Goal: Communication & Community: Ask a question

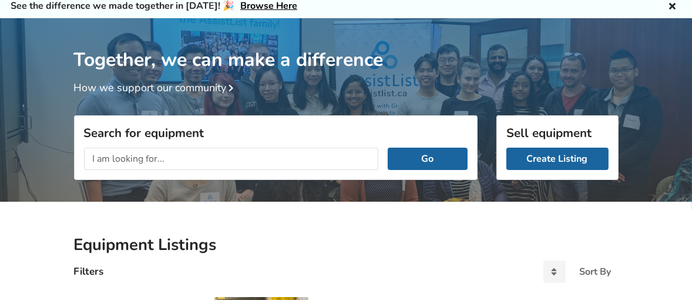
scroll to position [44, 0]
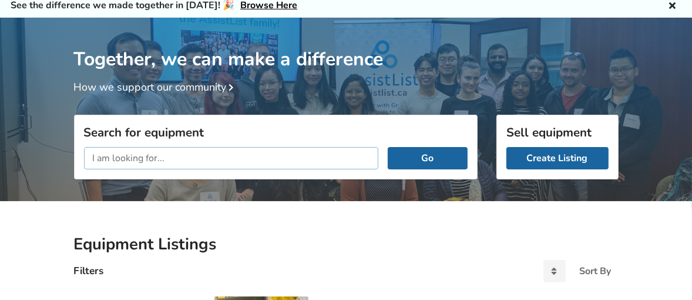
click at [113, 162] on input "text" at bounding box center [231, 158] width 295 height 22
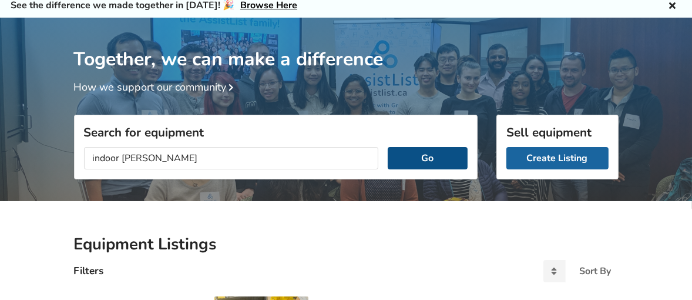
click at [420, 155] on button "Go" at bounding box center [427, 158] width 79 height 22
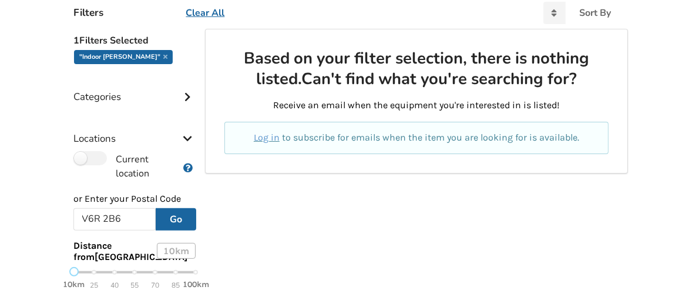
scroll to position [331, 0]
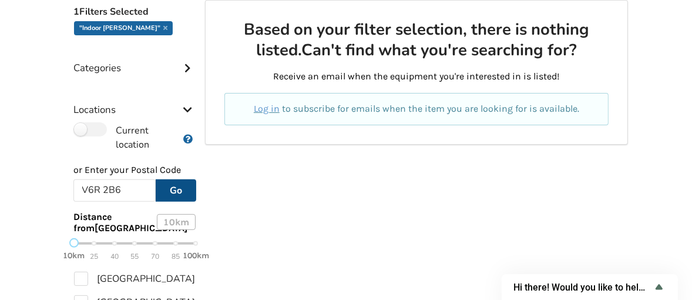
click at [182, 189] on button "Go" at bounding box center [176, 190] width 41 height 22
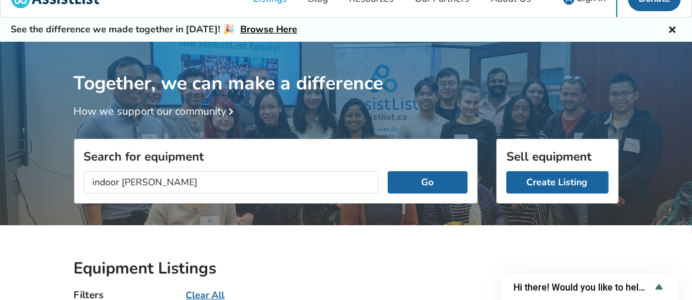
scroll to position [6, 0]
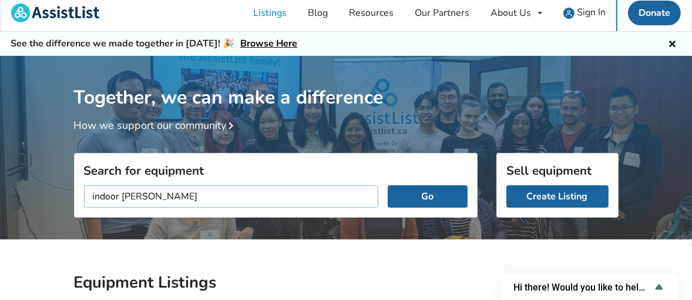
drag, startPoint x: 122, startPoint y: 195, endPoint x: 88, endPoint y: 193, distance: 34.1
click at [88, 193] on input "indoor walker" at bounding box center [231, 196] width 295 height 22
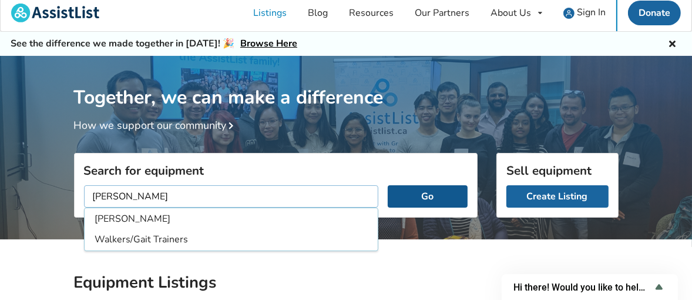
type input "[PERSON_NAME]"
click at [415, 192] on button "Go" at bounding box center [427, 196] width 79 height 22
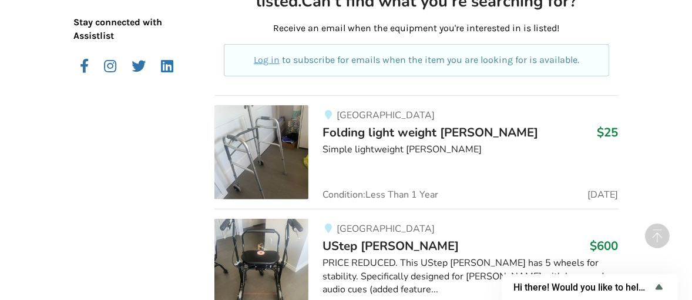
scroll to position [749, 0]
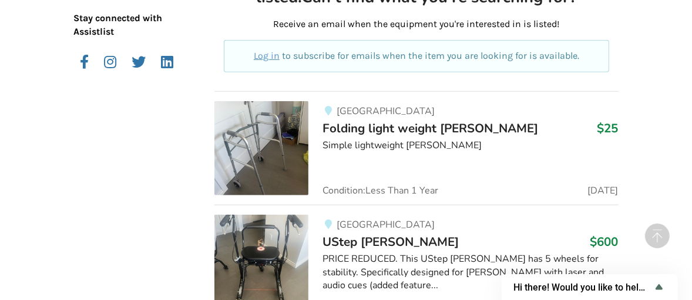
click at [292, 117] on img at bounding box center [262, 148] width 94 height 94
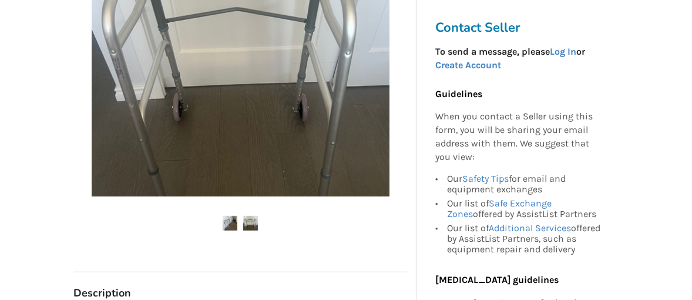
scroll to position [344, 0]
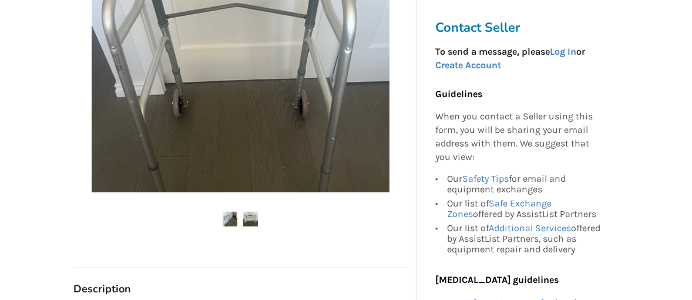
click at [235, 218] on img at bounding box center [230, 219] width 15 height 15
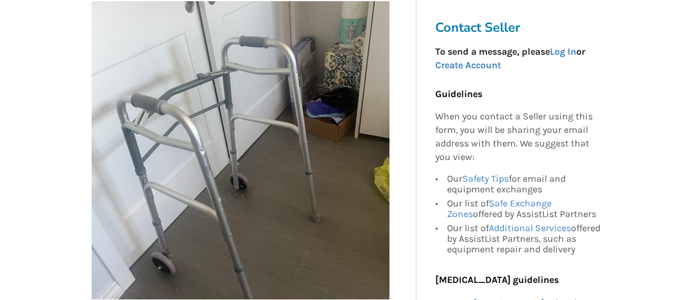
scroll to position [269, 0]
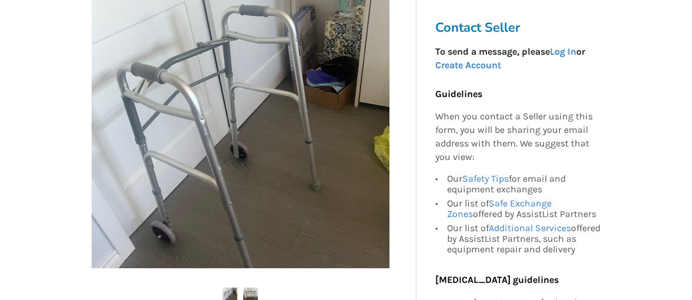
click at [362, 138] on img at bounding box center [241, 119] width 298 height 298
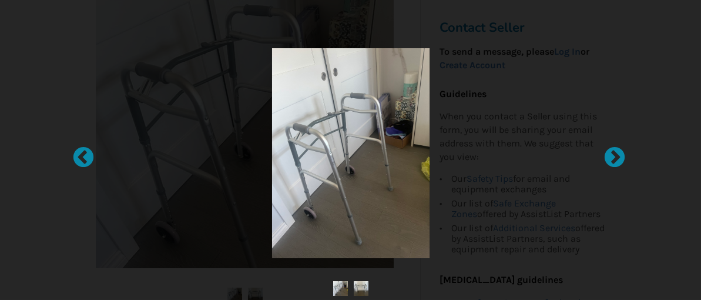
click at [357, 140] on img at bounding box center [351, 153] width 158 height 210
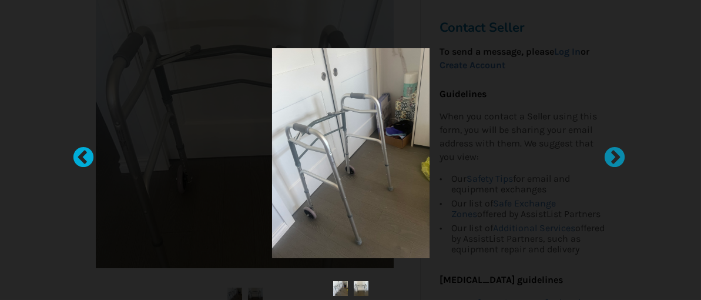
click at [83, 153] on div at bounding box center [78, 152] width 12 height 12
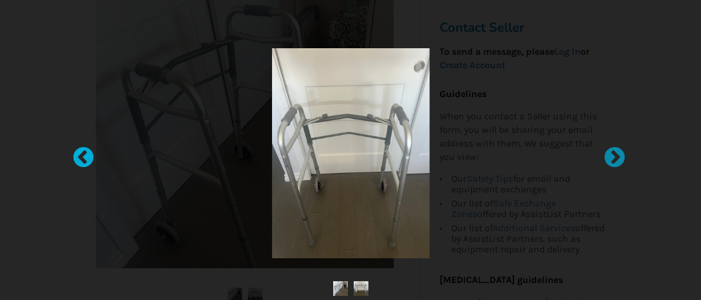
click at [83, 153] on div at bounding box center [78, 152] width 12 height 12
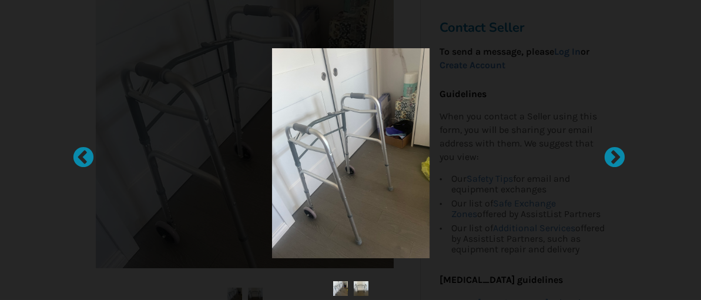
click at [446, 164] on div at bounding box center [351, 153] width 436 height 210
click at [45, 66] on div at bounding box center [350, 150] width 701 height 300
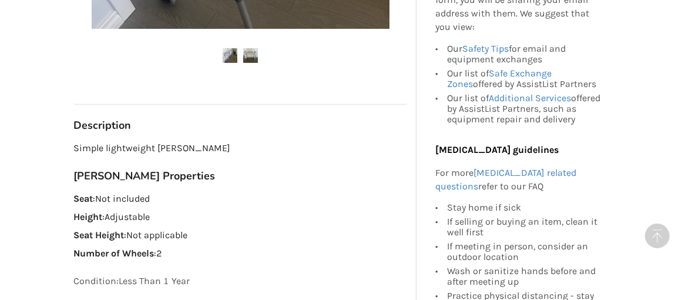
scroll to position [527, 0]
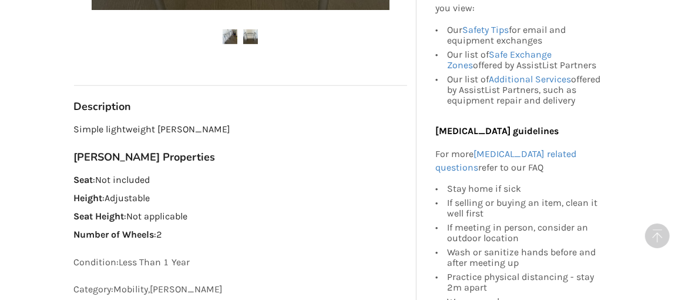
click at [685, 136] on div "Back to Results Vancouver Last Updated Sep 11 Folding light weight walker $25 V…" at bounding box center [346, 221] width 692 height 1373
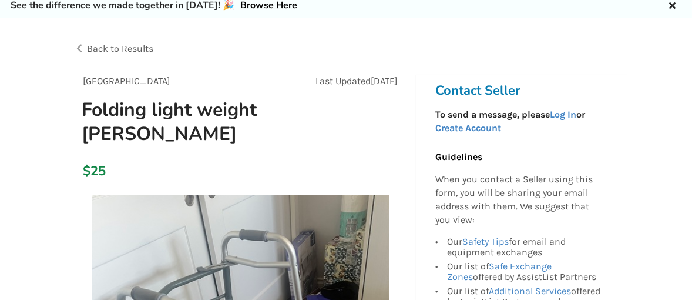
scroll to position [43, 0]
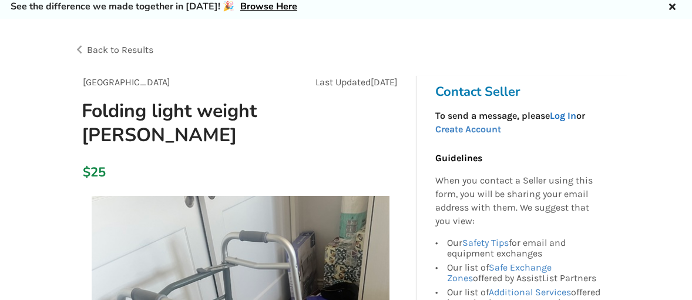
click at [571, 113] on link "Log In" at bounding box center [563, 115] width 26 height 11
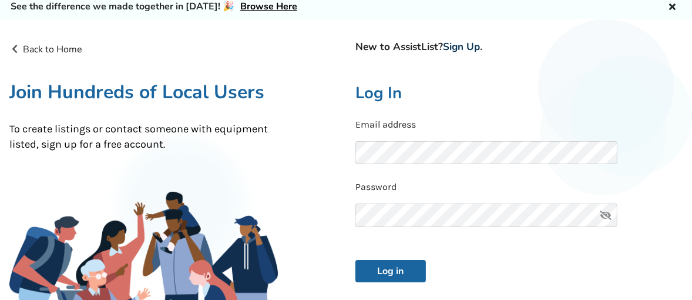
click at [463, 45] on link "Sign Up" at bounding box center [461, 47] width 37 height 14
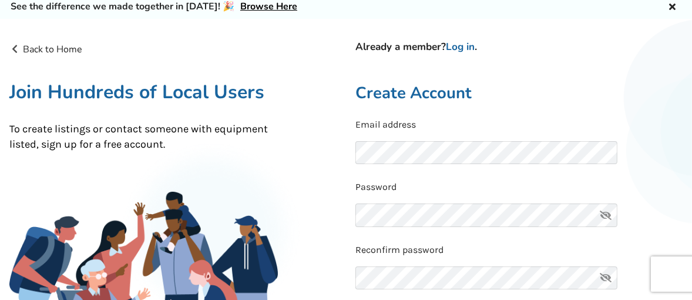
click at [67, 48] on link "Back to Home" at bounding box center [45, 49] width 73 height 13
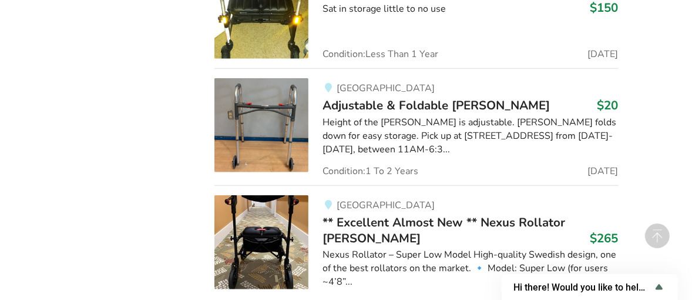
scroll to position [1120, 0]
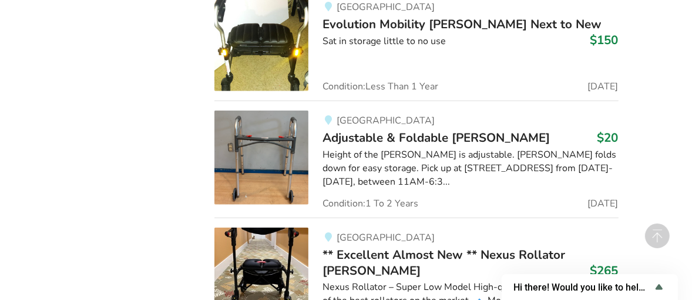
scroll to position [1081, 0]
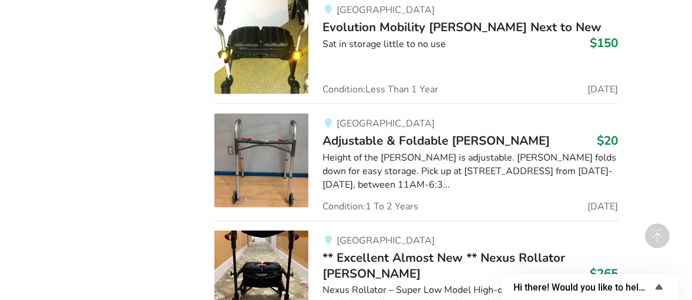
click at [406, 132] on span "Adjustable & Foldable [PERSON_NAME]" at bounding box center [436, 140] width 227 height 16
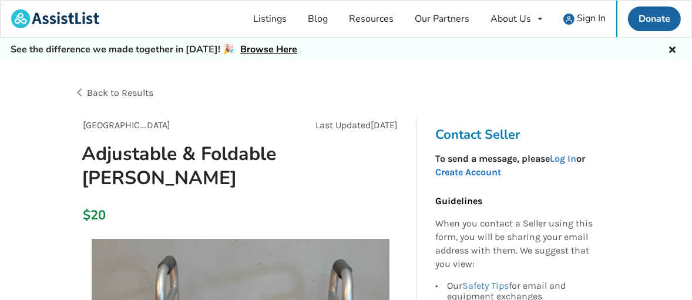
click at [470, 169] on link "Create Account" at bounding box center [469, 171] width 66 height 11
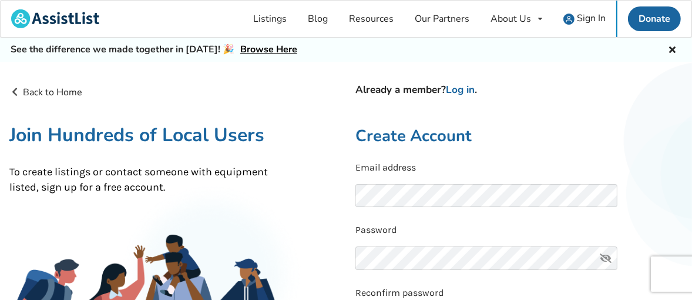
click at [563, 232] on p "Password" at bounding box center [519, 230] width 327 height 14
click at [604, 257] on icon at bounding box center [606, 258] width 24 height 24
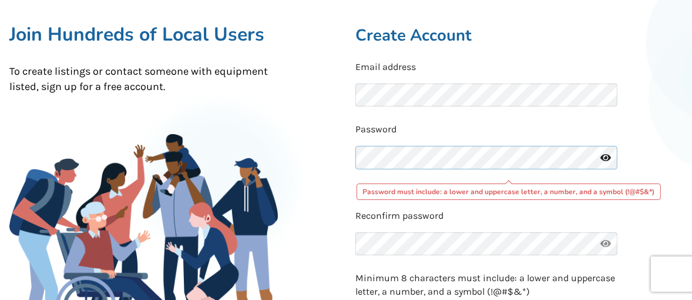
scroll to position [102, 0]
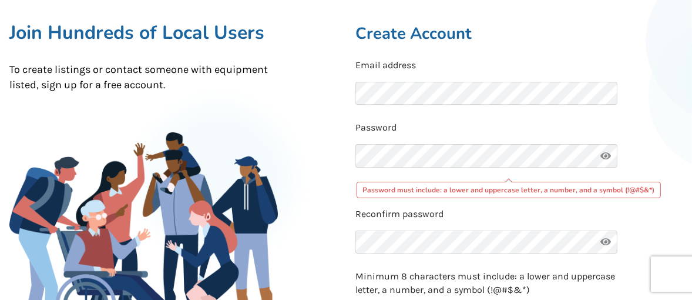
click at [336, 239] on div "Back to Home Already a member? Log in . Join Hundreds of Local Users To create …" at bounding box center [173, 281] width 346 height 597
click at [337, 259] on div "Back to Home Already a member? Log in . Join Hundreds of Local Users To create …" at bounding box center [173, 281] width 346 height 597
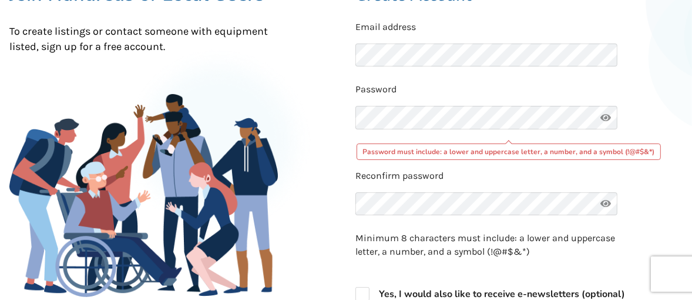
scroll to position [189, 0]
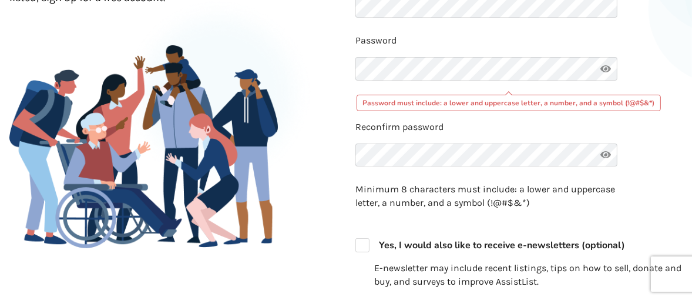
click at [337, 245] on div "Back to Home Already a member? Log in . Join Hundreds of Local Users To create …" at bounding box center [173, 194] width 346 height 597
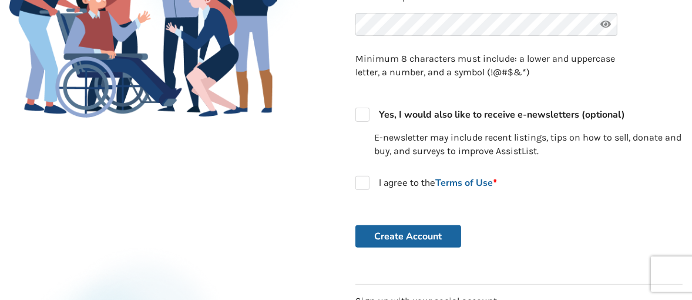
scroll to position [320, 0]
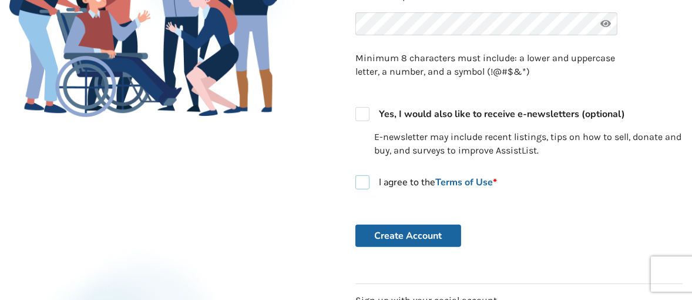
click at [363, 182] on label "I agree to the Terms of Use *" at bounding box center [427, 182] width 142 height 14
checkbox input "true"
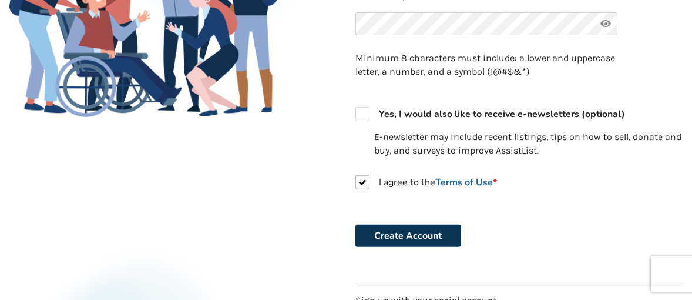
click at [400, 231] on button "Create Account" at bounding box center [409, 236] width 106 height 22
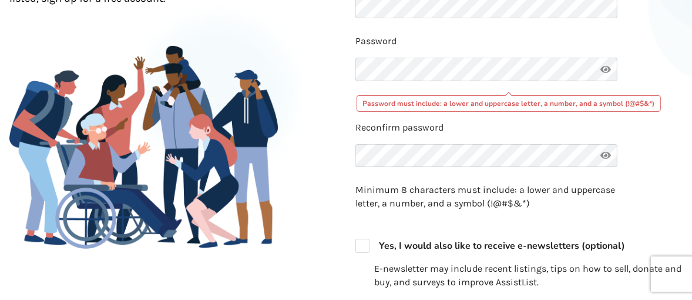
scroll to position [180, 0]
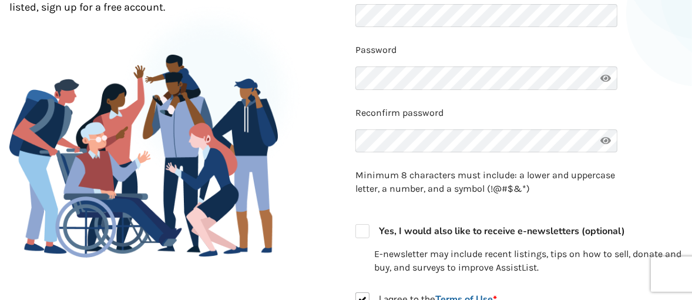
click at [334, 195] on div "Back to Home Already a member? Log in . Join Hundreds of Local Users To create …" at bounding box center [173, 191] width 346 height 573
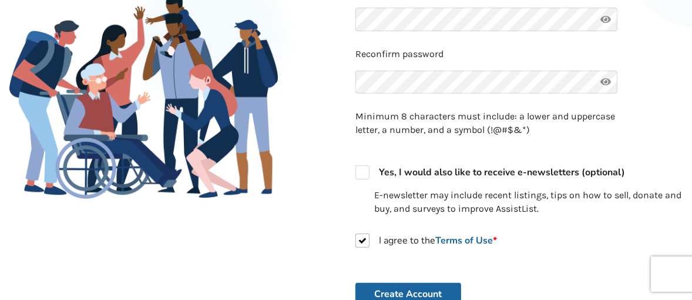
scroll to position [279, 0]
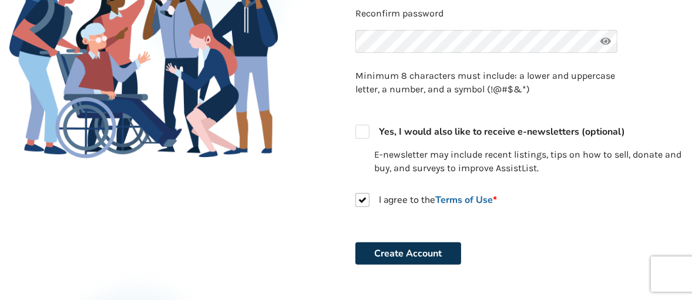
click at [410, 255] on button "Create Account" at bounding box center [409, 253] width 106 height 22
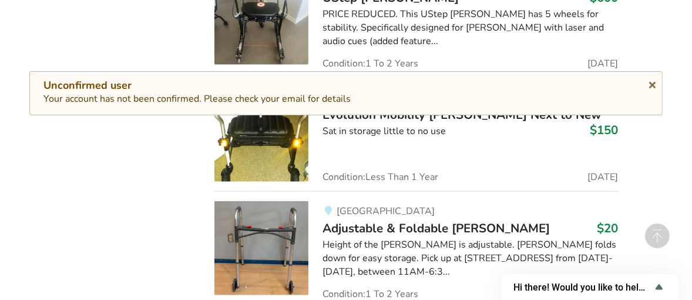
scroll to position [982, 0]
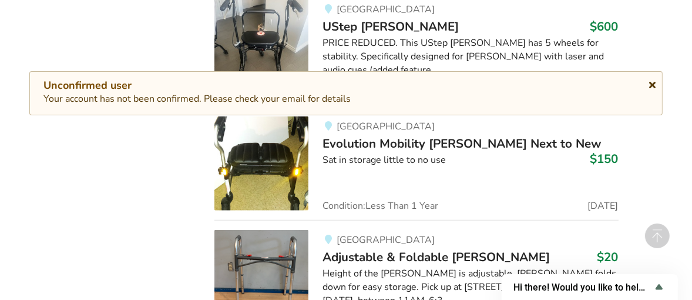
click at [653, 82] on icon at bounding box center [652, 82] width 11 height 9
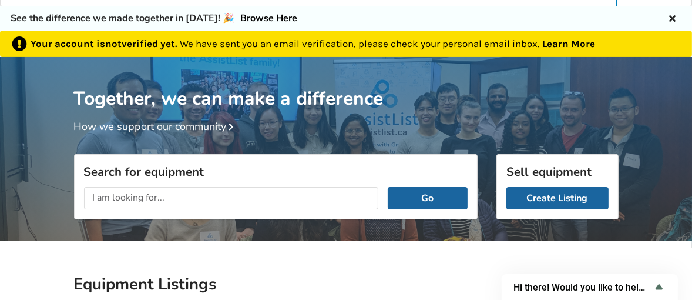
scroll to position [21, 0]
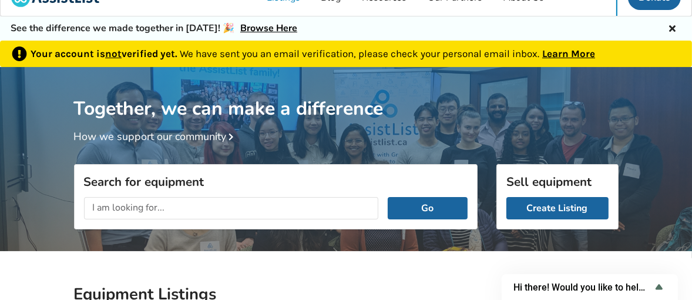
click at [671, 27] on icon at bounding box center [672, 26] width 11 height 9
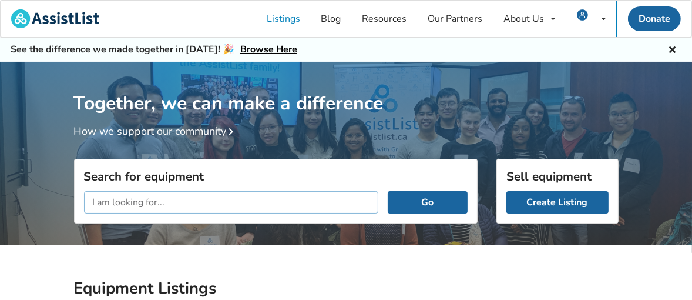
click at [213, 192] on input "text" at bounding box center [231, 202] width 295 height 22
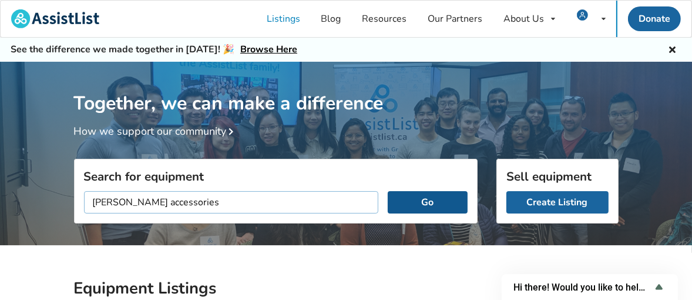
type input "[PERSON_NAME] accessories"
click at [426, 201] on button "Go" at bounding box center [427, 202] width 79 height 22
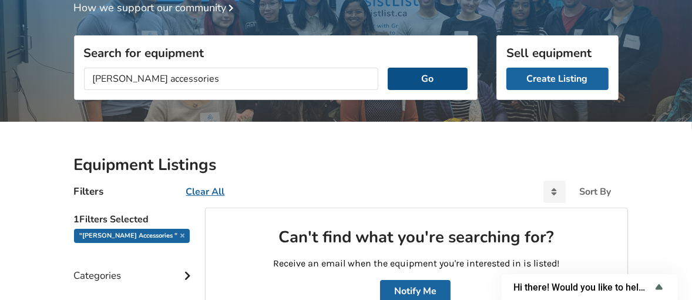
scroll to position [242, 0]
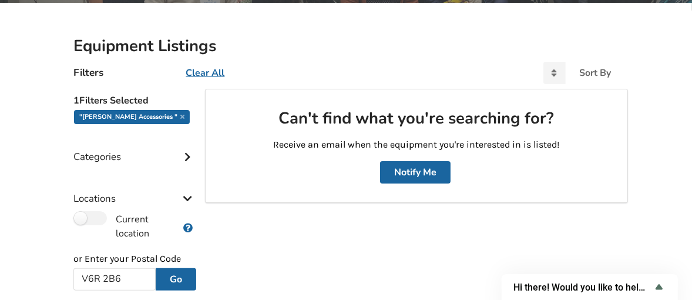
click at [182, 156] on icon at bounding box center [188, 155] width 12 height 10
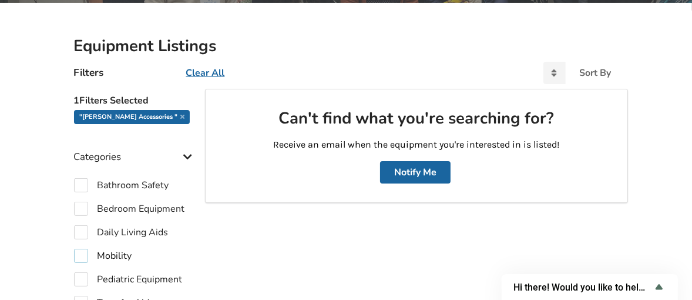
click at [81, 256] on label "Mobility" at bounding box center [103, 256] width 58 height 14
checkbox input "true"
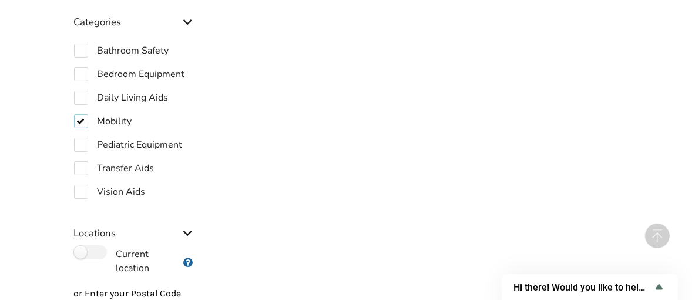
scroll to position [449, 0]
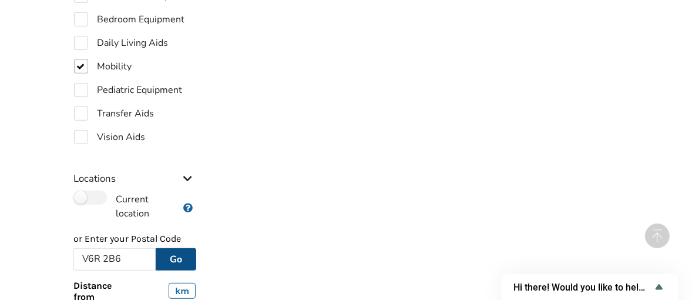
click at [176, 259] on button "Go" at bounding box center [176, 259] width 41 height 22
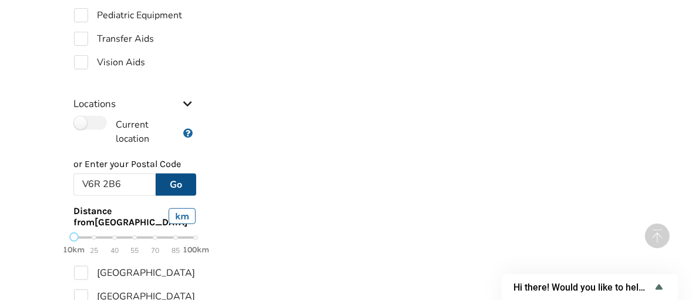
scroll to position [525, 0]
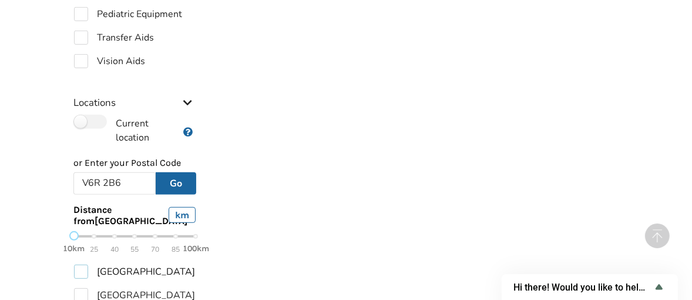
click at [78, 279] on label "[GEOGRAPHIC_DATA]" at bounding box center [135, 272] width 122 height 14
checkbox input "true"
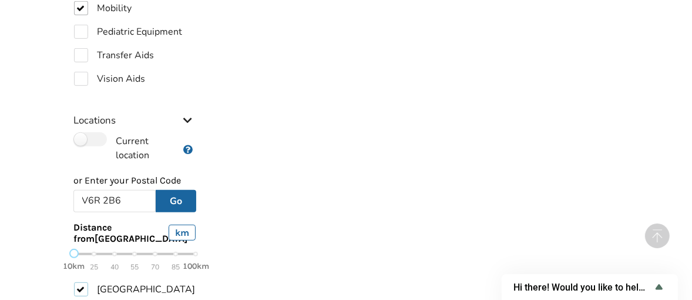
scroll to position [652, 0]
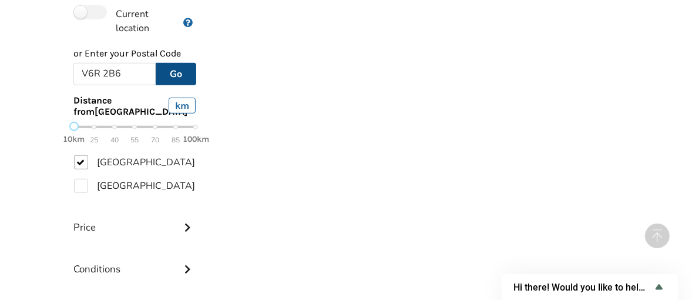
click at [175, 63] on button "Go" at bounding box center [176, 74] width 41 height 22
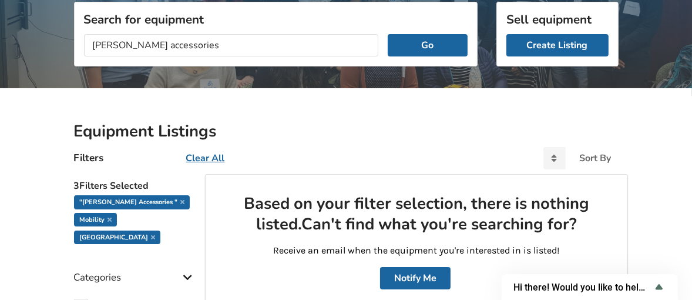
scroll to position [155, 0]
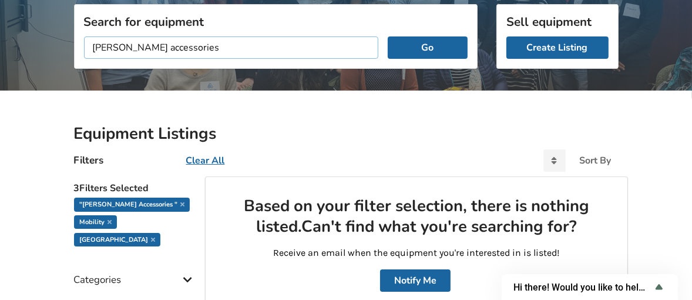
click at [230, 46] on input "[PERSON_NAME] accessories" at bounding box center [231, 47] width 295 height 22
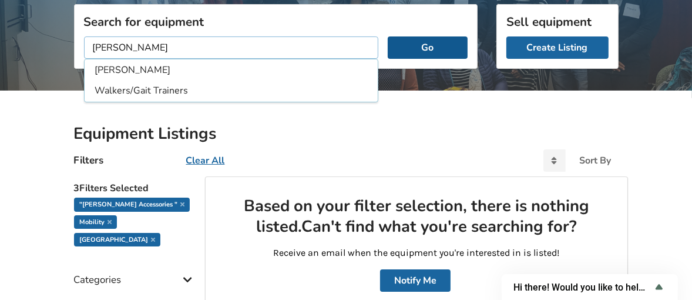
type input "[PERSON_NAME]"
click at [428, 45] on button "Go" at bounding box center [427, 47] width 79 height 22
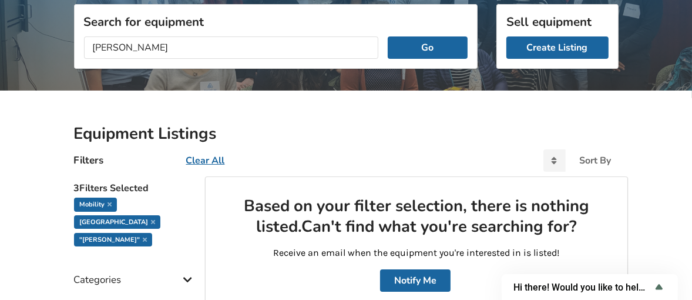
click at [207, 158] on u "Clear All" at bounding box center [205, 160] width 39 height 13
checkbox input "false"
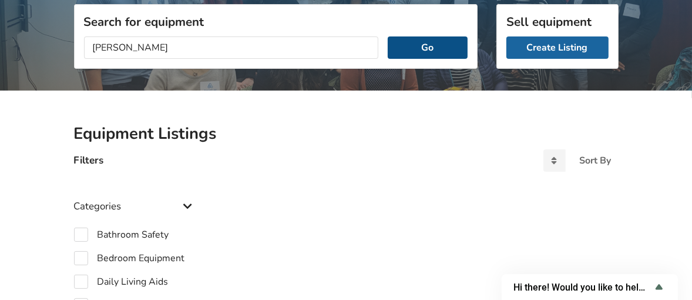
click at [441, 42] on button "Go" at bounding box center [427, 47] width 79 height 22
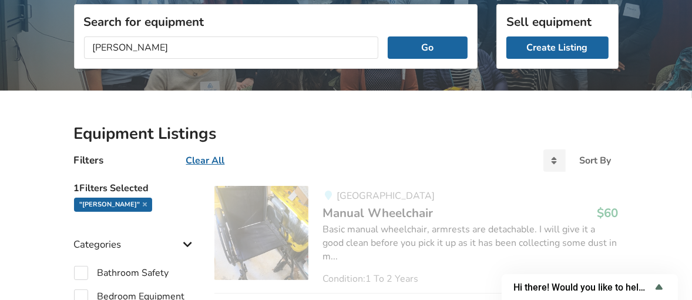
click at [451, 147] on div "Filters Clear All Sort By Most recent Price ascending Price descending" at bounding box center [347, 161] width 564 height 32
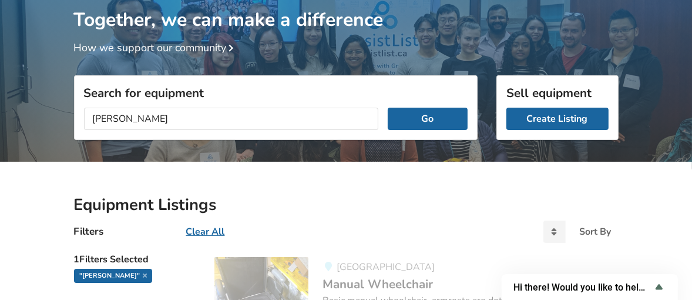
scroll to position [82, 0]
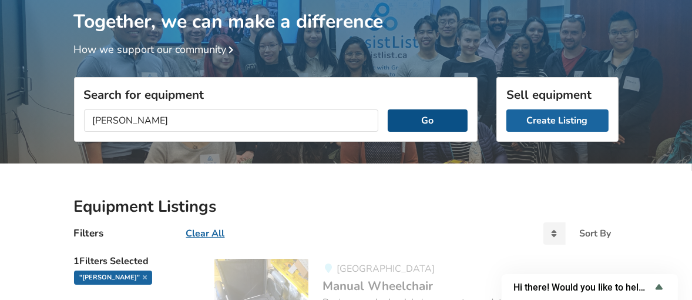
click at [421, 118] on button "Go" at bounding box center [427, 120] width 79 height 22
click at [203, 231] on u "Clear All" at bounding box center [205, 233] width 39 height 13
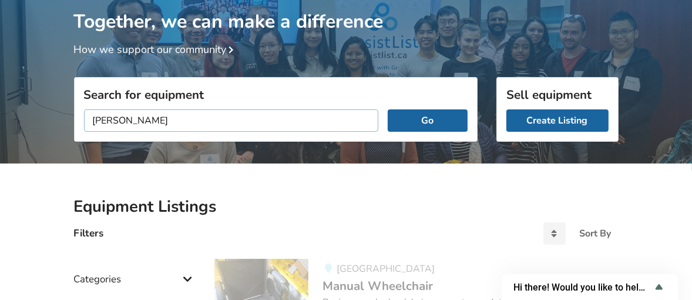
click at [108, 118] on input "[PERSON_NAME]" at bounding box center [231, 120] width 295 height 22
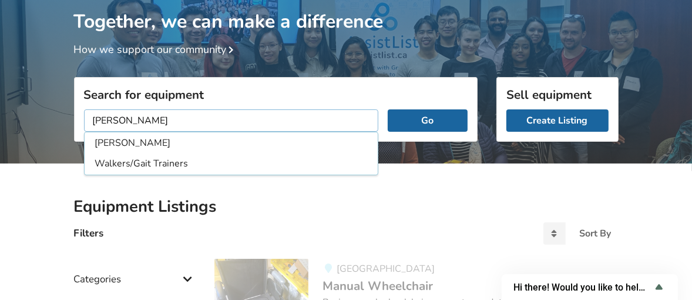
type input "[PERSON_NAME]"
click at [426, 122] on button "Go" at bounding box center [427, 120] width 79 height 22
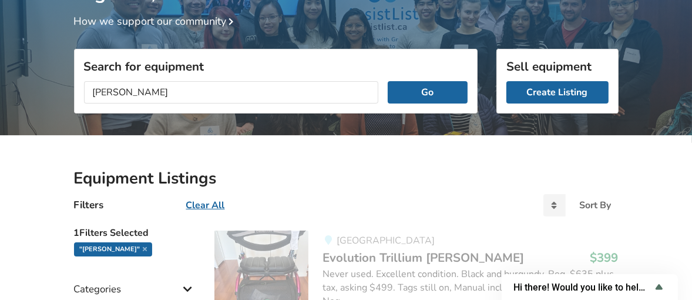
scroll to position [204, 0]
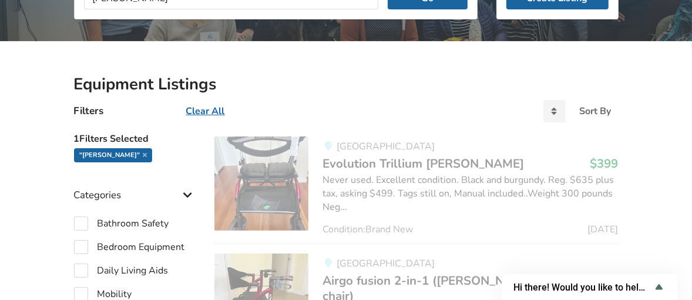
click at [185, 193] on icon at bounding box center [188, 194] width 12 height 10
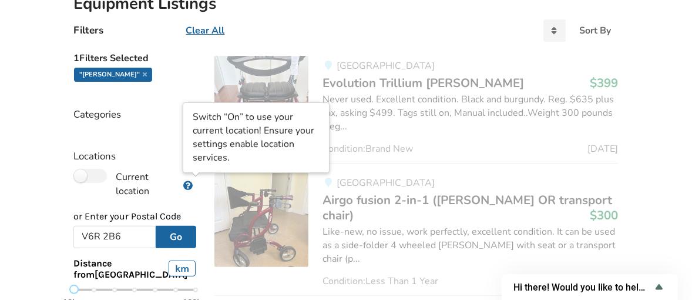
scroll to position [310, 0]
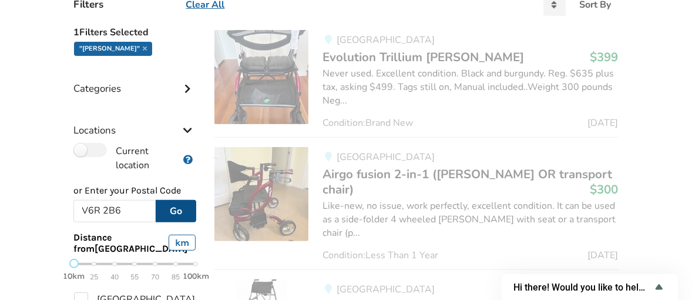
click at [179, 207] on button "Go" at bounding box center [176, 211] width 41 height 22
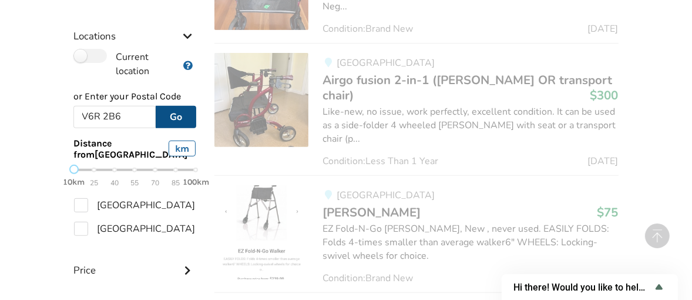
scroll to position [424, 0]
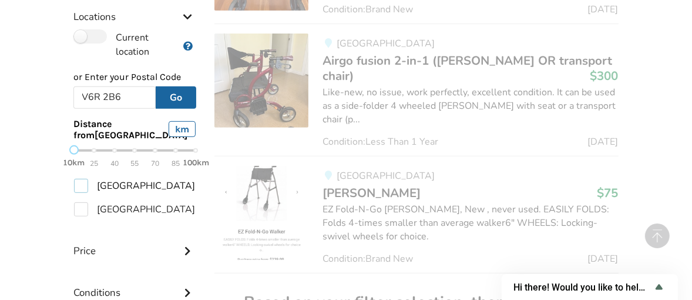
click at [79, 193] on label "[GEOGRAPHIC_DATA]" at bounding box center [135, 186] width 122 height 14
checkbox input "true"
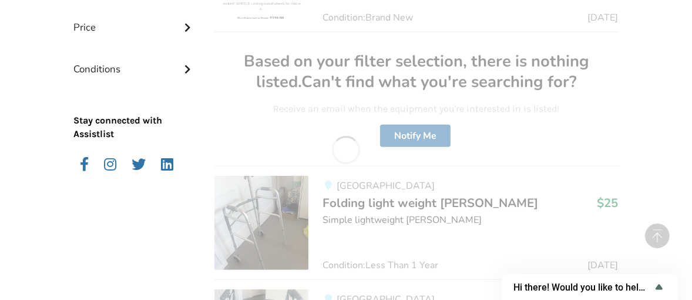
scroll to position [677, 0]
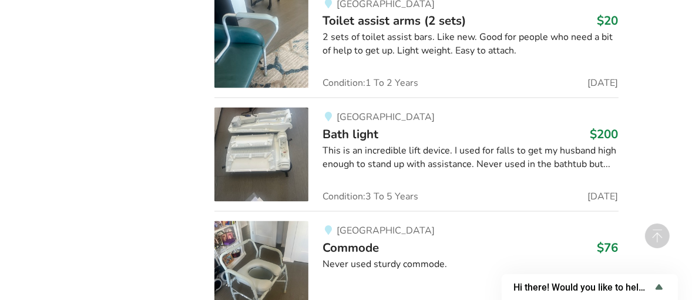
scroll to position [1926, 0]
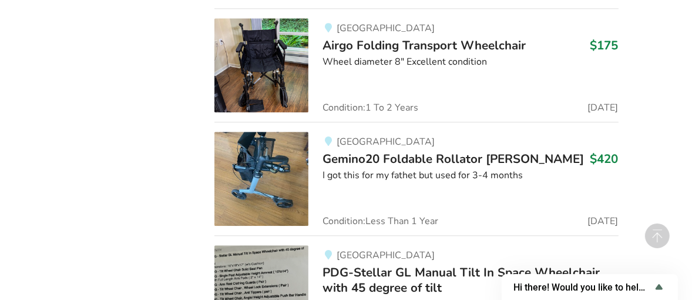
scroll to position [2805, 0]
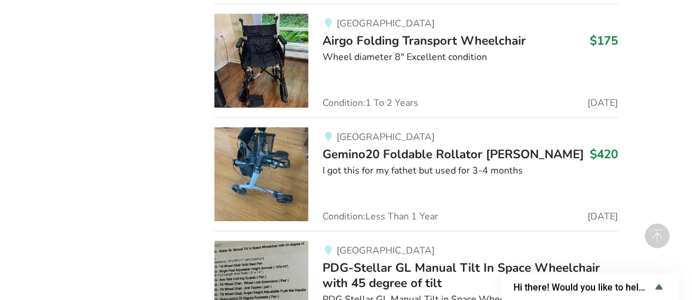
drag, startPoint x: 663, startPoint y: 35, endPoint x: 122, endPoint y: 183, distance: 561.5
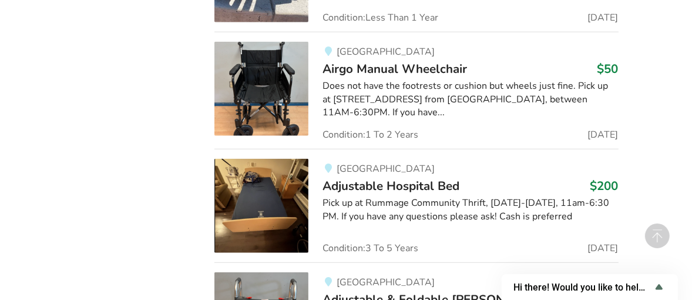
scroll to position [12491, 0]
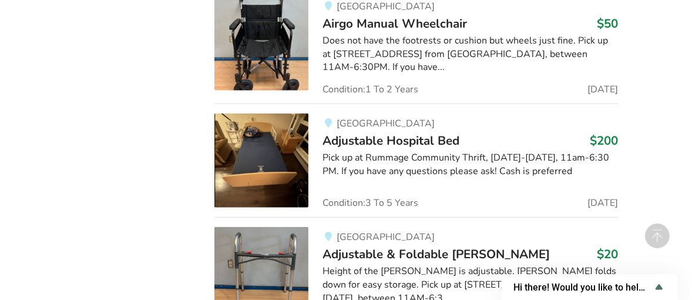
click at [390, 265] on div "Height of the walker is adjustable. Walker folds down for easy storage. Pick up…" at bounding box center [471, 285] width 296 height 41
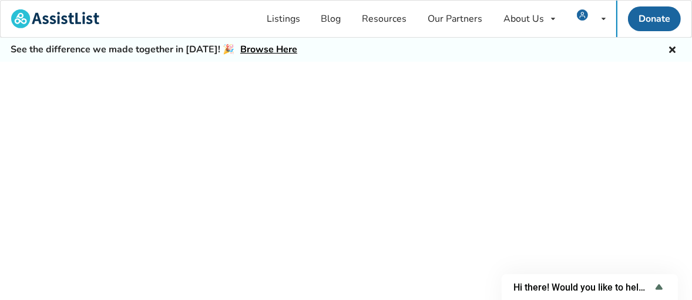
click at [390, 163] on div at bounding box center [346, 194] width 692 height 265
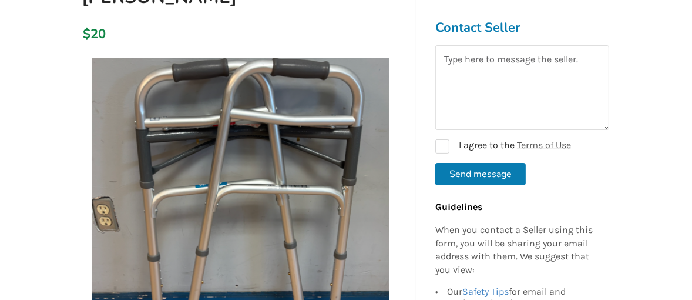
scroll to position [181, 0]
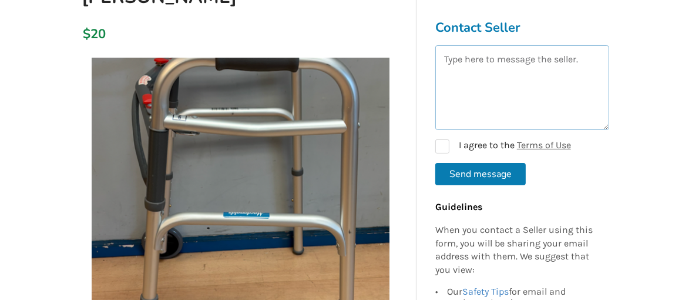
click at [453, 89] on textarea at bounding box center [523, 87] width 174 height 85
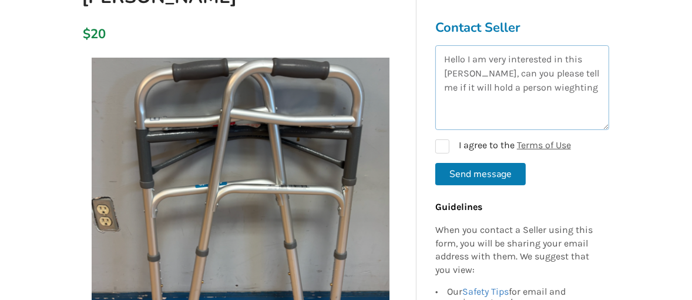
click at [528, 84] on textarea "Hello I am very interested in this walker, can you please tell me if it will ho…" at bounding box center [523, 87] width 174 height 85
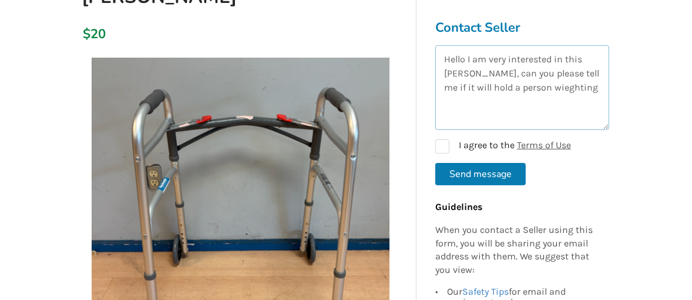
click at [528, 84] on textarea "Hello I am very interested in this walker, can you please tell me if it will ho…" at bounding box center [523, 87] width 174 height 85
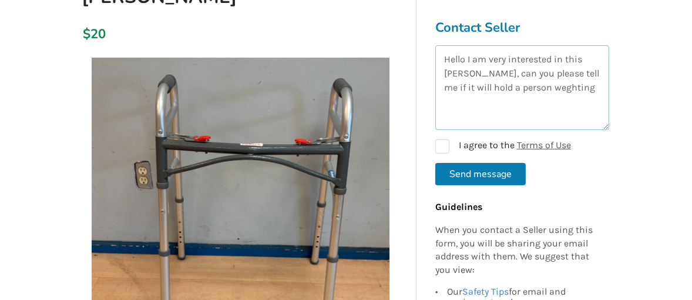
click at [530, 85] on textarea "Hello I am very interested in this walker, can you please tell me if it will ho…" at bounding box center [523, 87] width 174 height 85
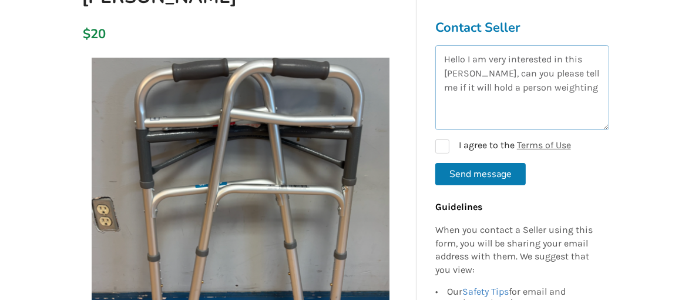
click at [554, 104] on textarea "Hello I am very interested in this walker, can you please tell me if it will ho…" at bounding box center [523, 87] width 174 height 85
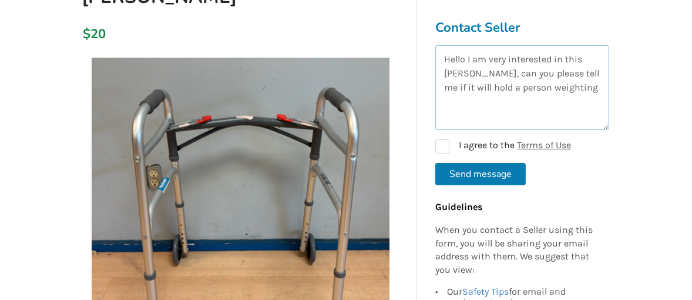
click at [575, 88] on textarea "Hello I am very interested in this walker, can you please tell me if it will ho…" at bounding box center [523, 87] width 174 height 85
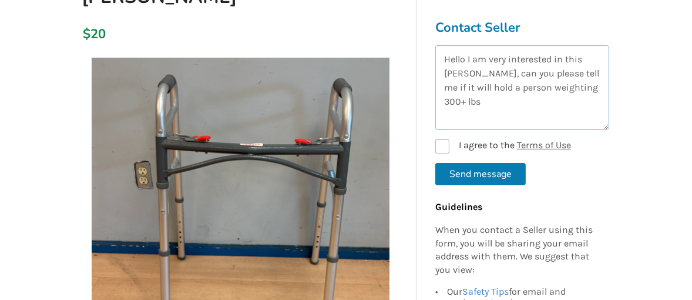
type textarea "Hello I am very interested in this walker, can you please tell me if it will ho…"
click at [444, 145] on label "I agree to the Terms of Use" at bounding box center [504, 146] width 136 height 14
checkbox input "true"
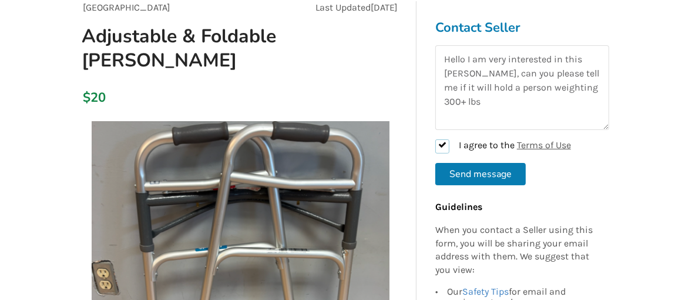
scroll to position [139, 0]
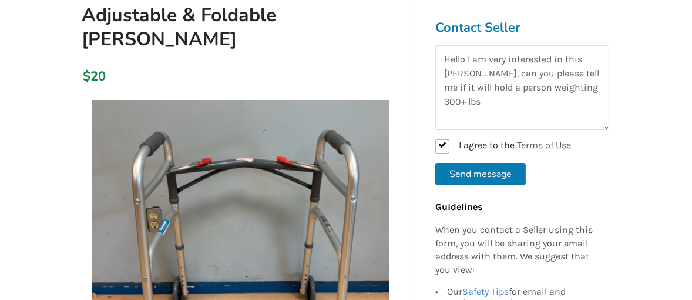
click at [483, 173] on button "Send message" at bounding box center [481, 174] width 91 height 22
checkbox input "false"
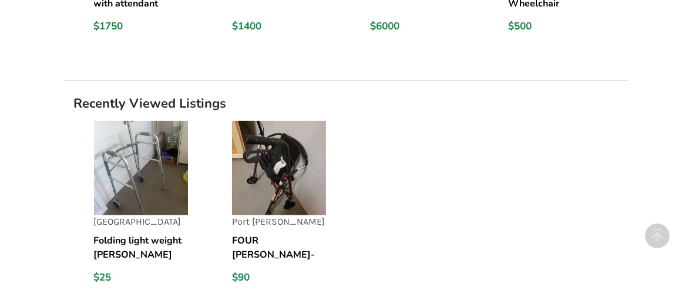
scroll to position [1133, 0]
click at [133, 163] on img at bounding box center [141, 168] width 94 height 94
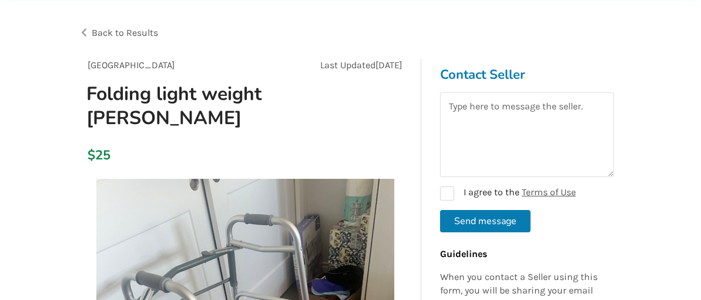
scroll to position [64, 0]
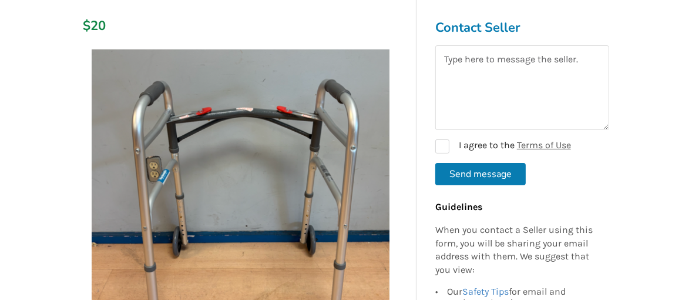
scroll to position [189, 0]
